Goal: Leave review/rating: Share an evaluation or opinion about a product, service, or content

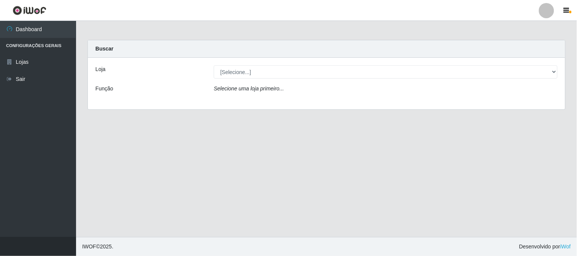
click at [124, 66] on div "Loja" at bounding box center [149, 71] width 118 height 13
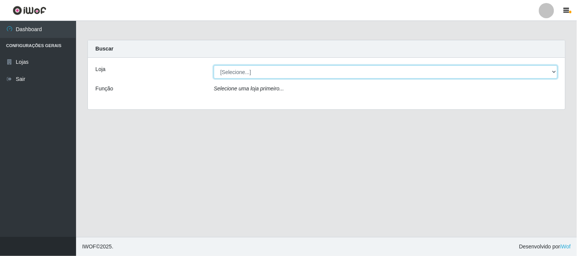
click at [551, 70] on select "[Selecione...] Rede Compras Supermercados - LOJA 1" at bounding box center [386, 71] width 344 height 13
select select "158"
click at [214, 65] on select "[Selecione...] Rede Compras Supermercados - LOJA 1" at bounding box center [386, 71] width 344 height 13
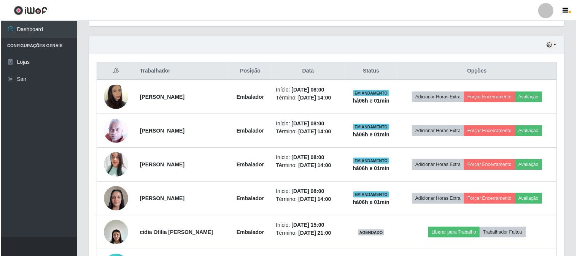
scroll to position [295, 0]
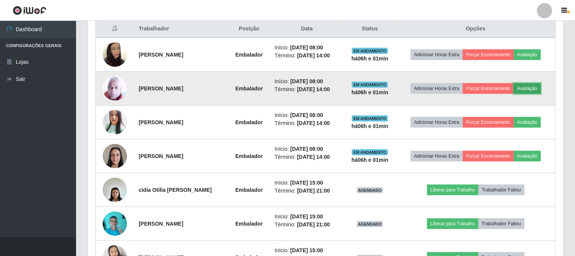
click at [541, 83] on button "Avaliação" at bounding box center [527, 88] width 27 height 11
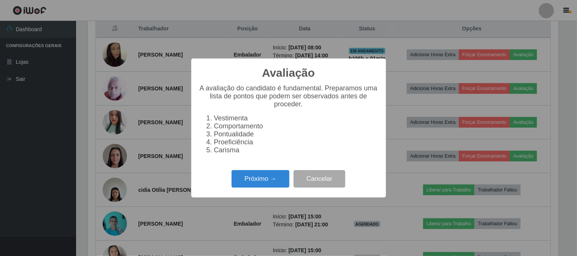
scroll to position [157, 470]
click at [234, 172] on button "Próximo →" at bounding box center [261, 179] width 58 height 18
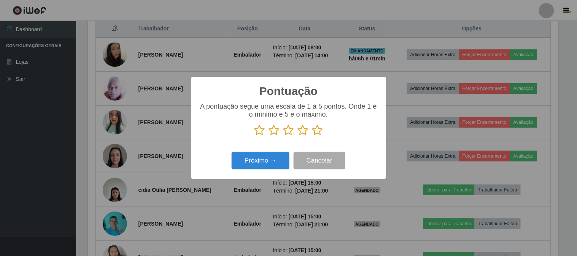
click at [319, 127] on icon at bounding box center [317, 130] width 11 height 11
click at [312, 136] on input "radio" at bounding box center [312, 136] width 0 height 0
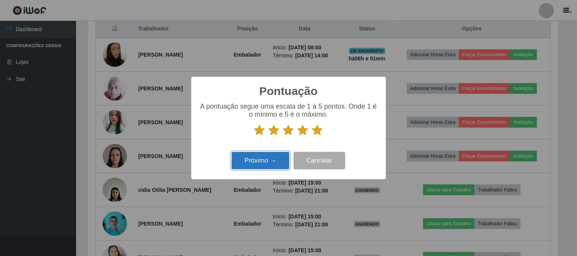
click at [272, 160] on button "Próximo →" at bounding box center [261, 161] width 58 height 18
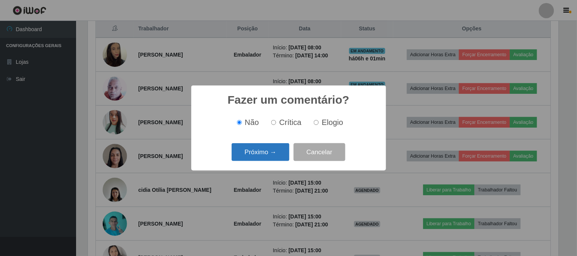
click at [270, 154] on button "Próximo →" at bounding box center [261, 152] width 58 height 18
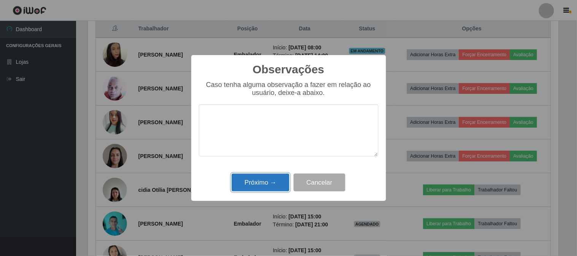
click at [259, 183] on button "Próximo →" at bounding box center [261, 183] width 58 height 18
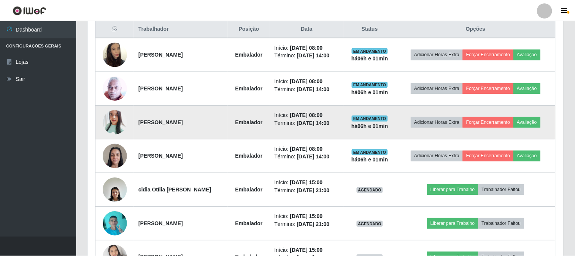
scroll to position [157, 475]
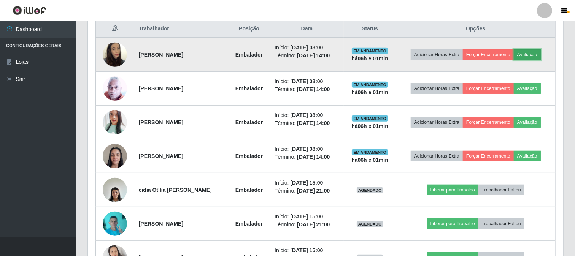
click at [533, 51] on button "Avaliação" at bounding box center [527, 54] width 27 height 11
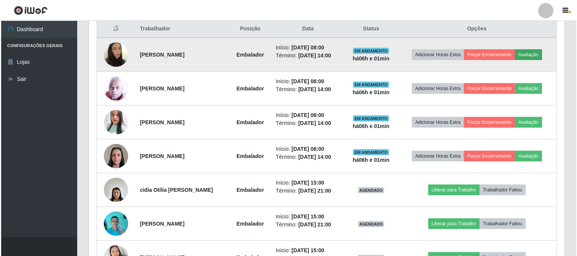
scroll to position [157, 470]
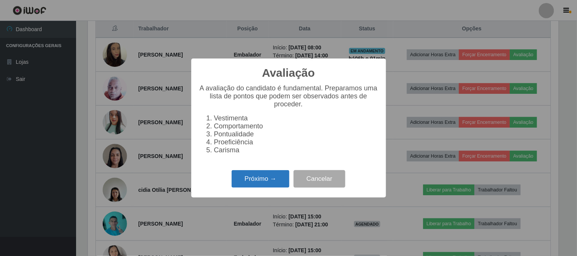
click at [275, 170] on button "Próximo →" at bounding box center [261, 179] width 58 height 18
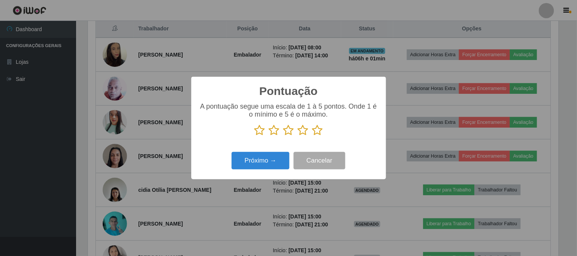
click at [318, 132] on icon at bounding box center [317, 130] width 11 height 11
click at [312, 136] on input "radio" at bounding box center [312, 136] width 0 height 0
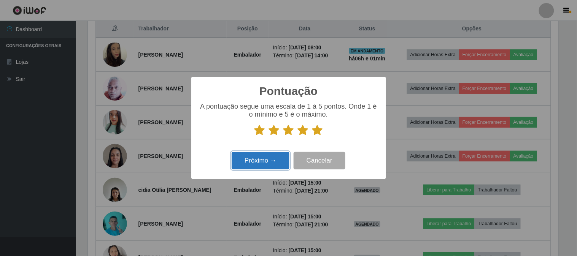
click at [276, 160] on button "Próximo →" at bounding box center [261, 161] width 58 height 18
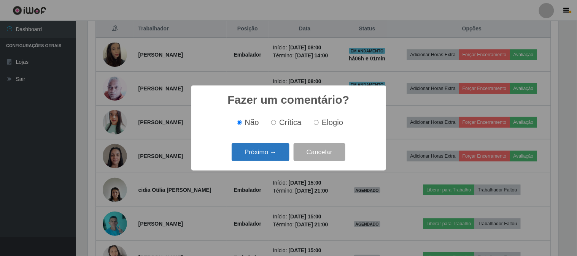
drag, startPoint x: 272, startPoint y: 160, endPoint x: 282, endPoint y: 154, distance: 12.1
click at [272, 163] on div "Próximo → Cancelar" at bounding box center [288, 152] width 179 height 22
click at [281, 149] on button "Próximo →" at bounding box center [261, 152] width 58 height 18
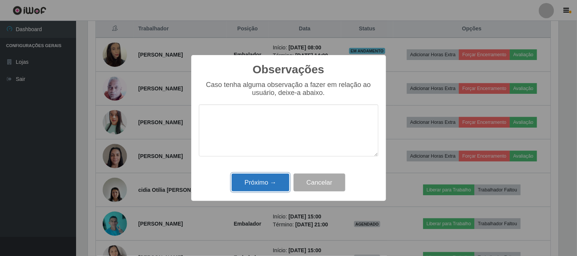
click at [248, 177] on button "Próximo →" at bounding box center [261, 183] width 58 height 18
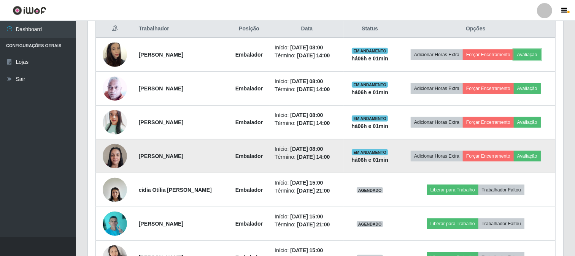
scroll to position [157, 475]
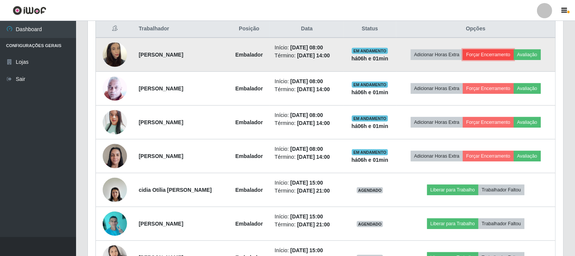
click at [497, 58] on button "Forçar Encerramento" at bounding box center [488, 54] width 51 height 11
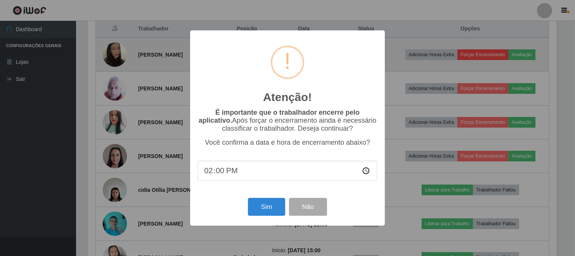
scroll to position [157, 470]
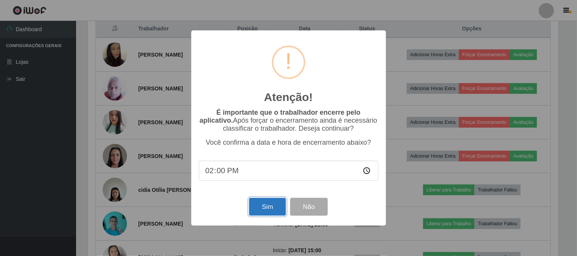
click at [274, 208] on button "Sim" at bounding box center [267, 207] width 37 height 18
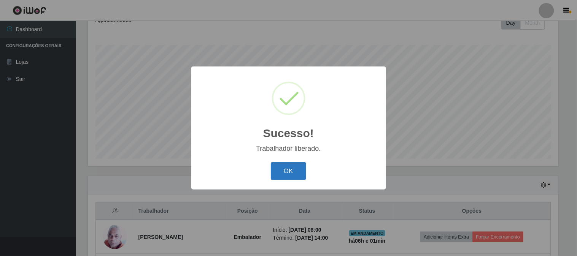
click at [279, 164] on button "OK" at bounding box center [288, 171] width 35 height 18
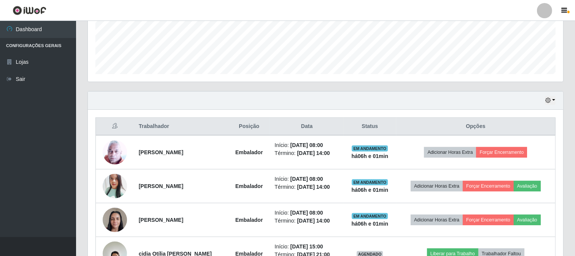
scroll to position [282, 0]
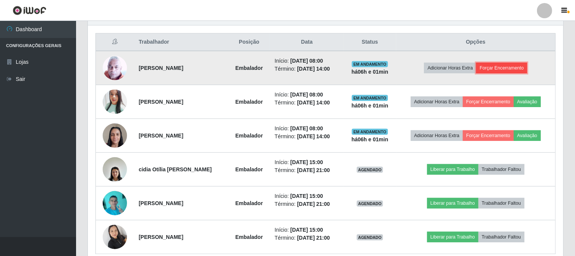
click at [519, 70] on button "Forçar Encerramento" at bounding box center [501, 68] width 51 height 11
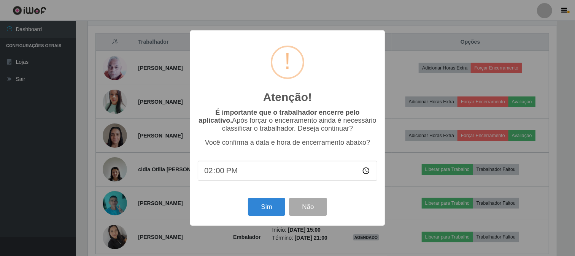
scroll to position [157, 470]
click at [271, 205] on button "Sim" at bounding box center [267, 207] width 37 height 18
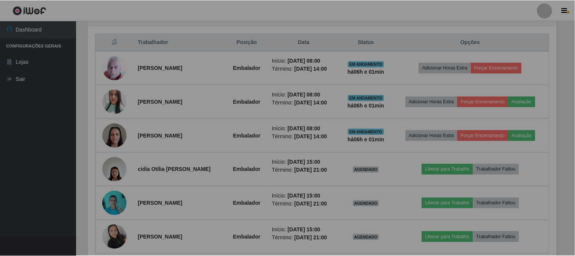
scroll to position [0, 0]
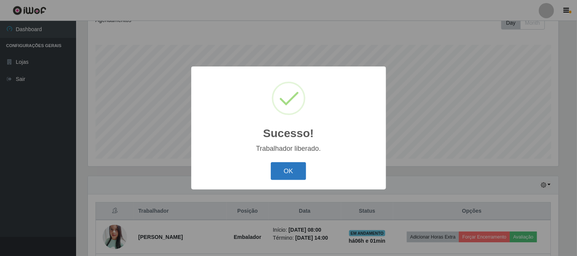
click at [295, 164] on button "OK" at bounding box center [288, 171] width 35 height 18
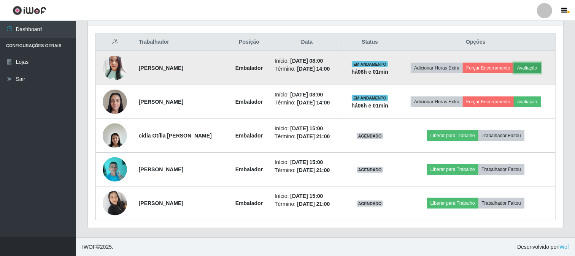
click at [537, 69] on button "Avaliação" at bounding box center [527, 68] width 27 height 11
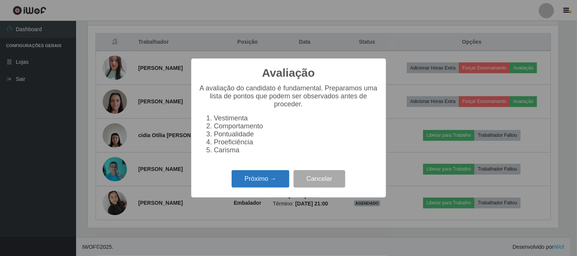
click at [273, 177] on button "Próximo →" at bounding box center [261, 179] width 58 height 18
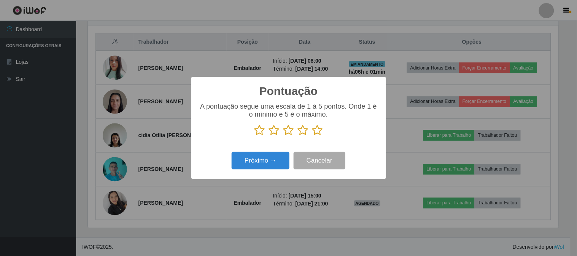
click at [319, 132] on icon at bounding box center [317, 130] width 11 height 11
click at [312, 136] on input "radio" at bounding box center [312, 136] width 0 height 0
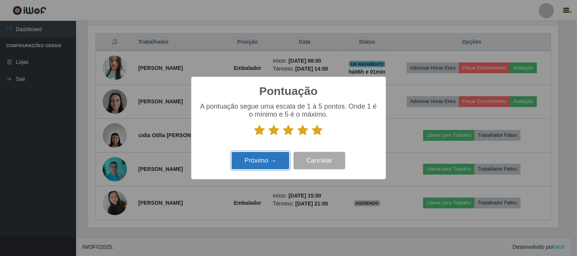
click at [243, 167] on button "Próximo →" at bounding box center [261, 161] width 58 height 18
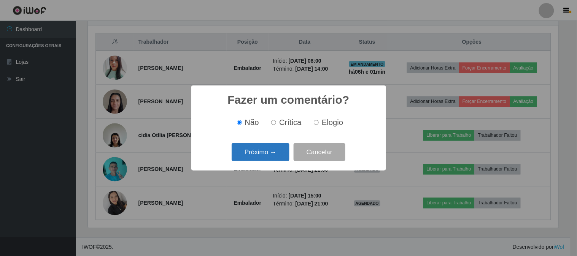
click at [274, 148] on button "Próximo →" at bounding box center [261, 152] width 58 height 18
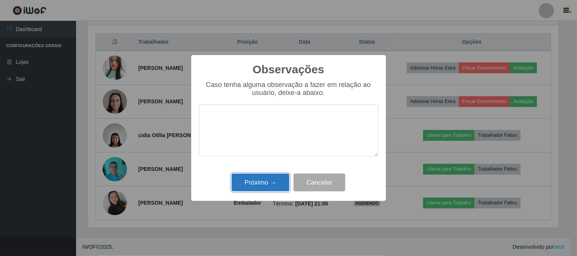
click at [259, 179] on button "Próximo →" at bounding box center [261, 183] width 58 height 18
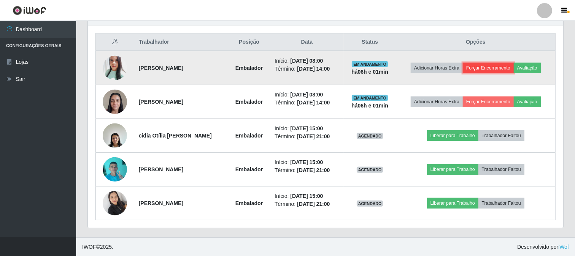
click at [499, 68] on button "Forçar Encerramento" at bounding box center [488, 68] width 51 height 11
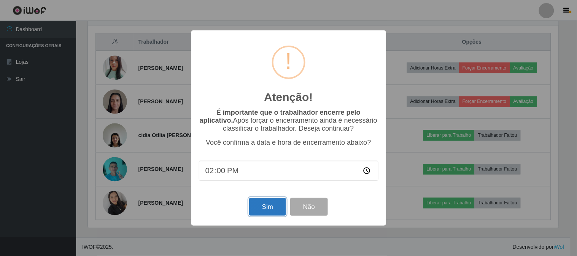
click at [268, 205] on button "Sim" at bounding box center [267, 207] width 37 height 18
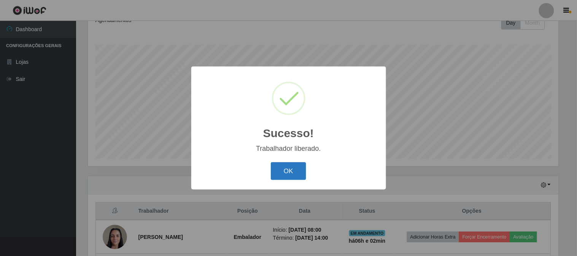
click at [299, 169] on button "OK" at bounding box center [288, 171] width 35 height 18
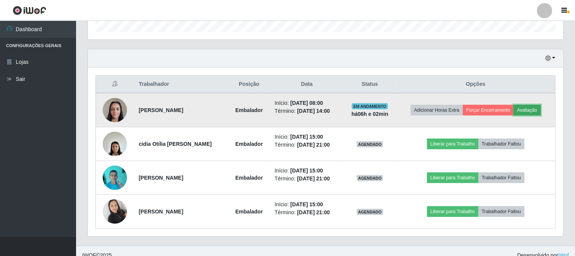
click at [523, 110] on button "Avaliação" at bounding box center [527, 110] width 27 height 11
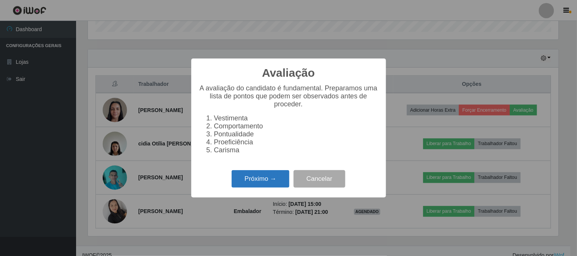
click at [272, 178] on button "Próximo →" at bounding box center [261, 179] width 58 height 18
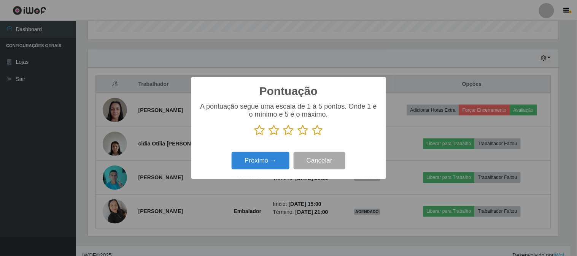
click at [318, 132] on icon at bounding box center [317, 130] width 11 height 11
click at [312, 136] on input "radio" at bounding box center [312, 136] width 0 height 0
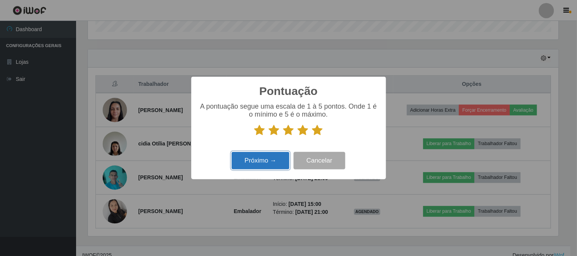
click at [242, 153] on button "Próximo →" at bounding box center [261, 161] width 58 height 18
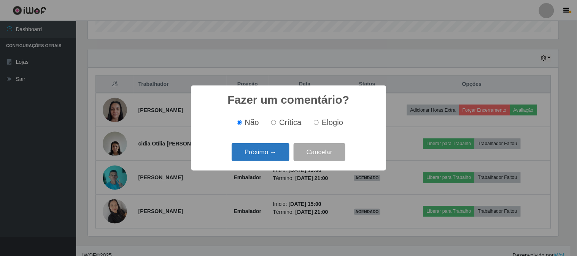
click at [268, 153] on button "Próximo →" at bounding box center [261, 152] width 58 height 18
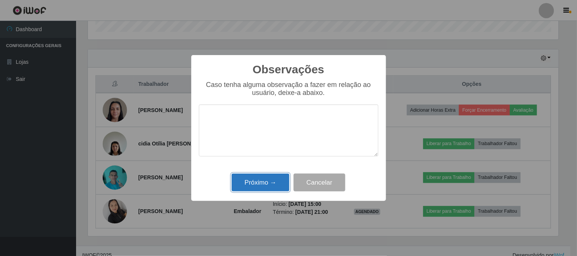
click at [246, 181] on button "Próximo →" at bounding box center [261, 183] width 58 height 18
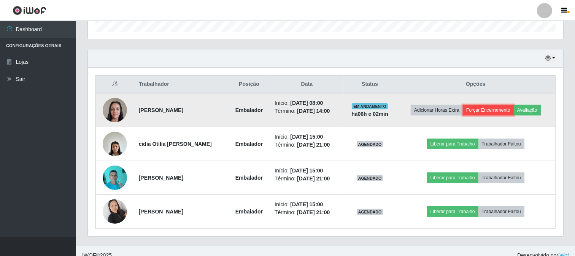
click at [480, 108] on button "Forçar Encerramento" at bounding box center [488, 110] width 51 height 11
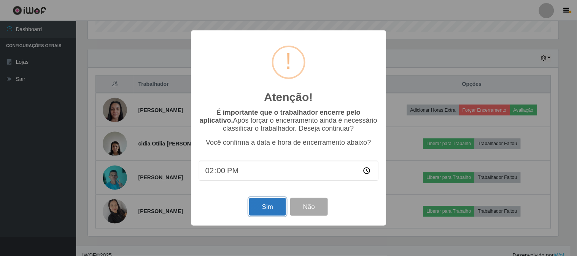
click at [280, 205] on button "Sim" at bounding box center [267, 207] width 37 height 18
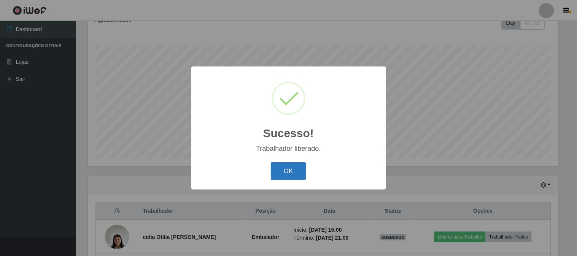
click at [295, 164] on button "OK" at bounding box center [288, 171] width 35 height 18
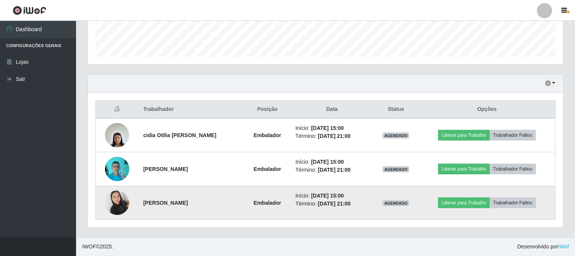
click at [116, 196] on img at bounding box center [117, 203] width 24 height 32
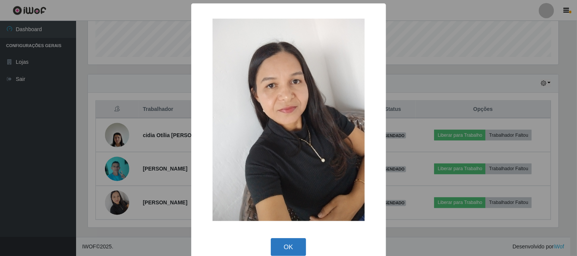
click at [293, 246] on button "OK" at bounding box center [288, 247] width 35 height 18
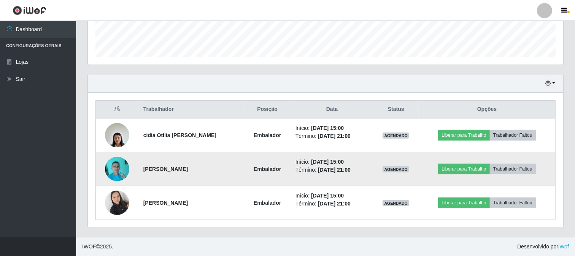
click at [117, 177] on img at bounding box center [117, 169] width 24 height 32
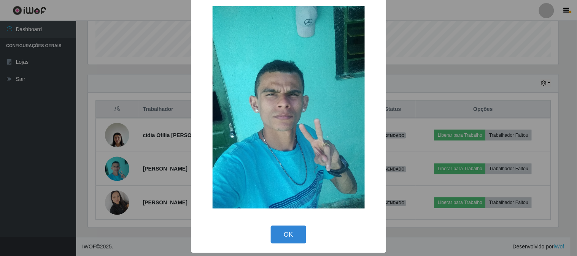
drag, startPoint x: 290, startPoint y: 229, endPoint x: 148, endPoint y: 130, distance: 172.6
click at [288, 229] on button "OK" at bounding box center [288, 235] width 35 height 18
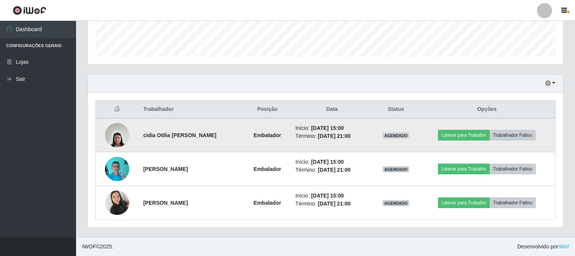
click at [118, 133] on img at bounding box center [117, 135] width 24 height 32
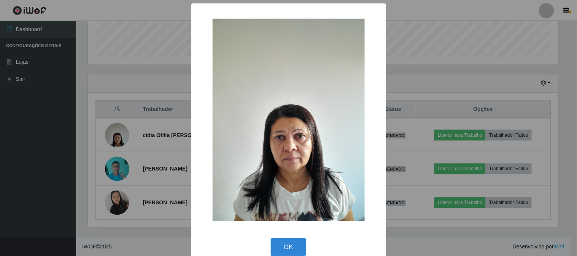
drag, startPoint x: 294, startPoint y: 244, endPoint x: 239, endPoint y: 155, distance: 104.9
click at [291, 229] on div "× OK Cancel" at bounding box center [288, 134] width 195 height 263
click at [283, 244] on button "OK" at bounding box center [288, 247] width 35 height 18
